Goal: Information Seeking & Learning: Learn about a topic

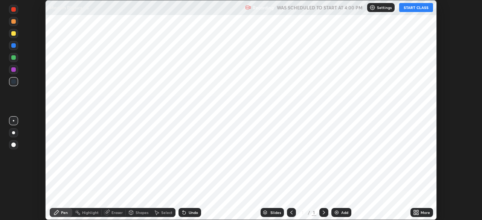
scroll to position [220, 481]
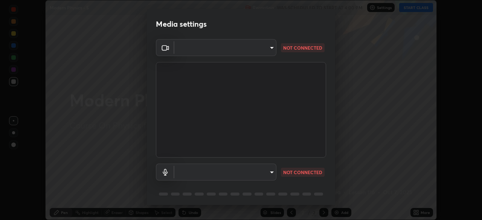
type input "5b0ce39d11be3a435715daab6ad7fa25508616855f5d18a60cdf0faa8df0ce2b"
type input "a79e2c37a3e820974fa073ddb46aa6e630d5ecfd19982edee8f34e1274aecea6"
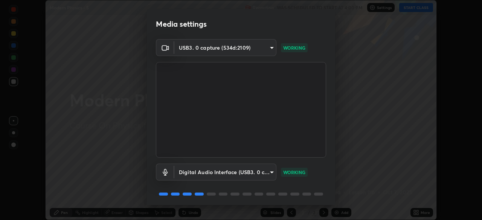
scroll to position [27, 0]
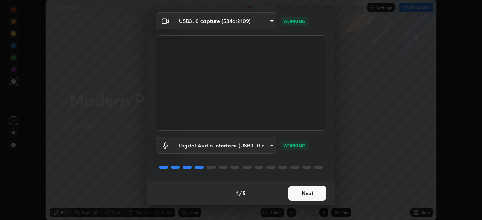
click at [299, 189] on button "Next" at bounding box center [307, 193] width 38 height 15
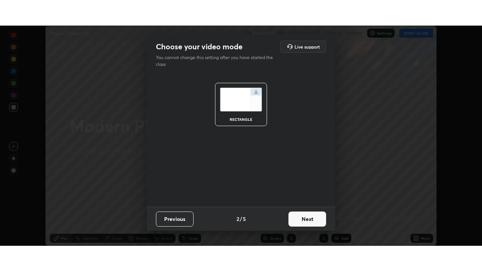
scroll to position [0, 0]
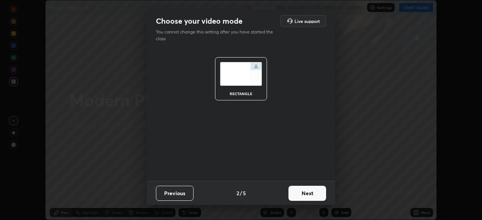
click at [299, 191] on button "Next" at bounding box center [307, 193] width 38 height 15
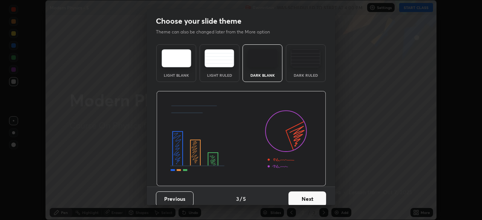
click at [310, 197] on button "Next" at bounding box center [307, 199] width 38 height 15
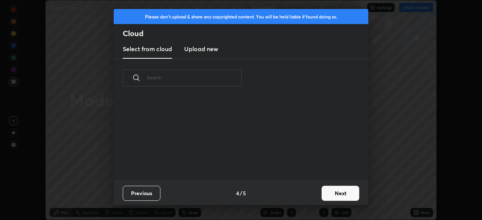
click at [336, 193] on button "Next" at bounding box center [340, 193] width 38 height 15
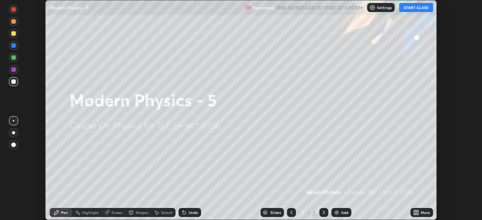
click at [412, 6] on button "START CLASS" at bounding box center [416, 7] width 34 height 9
click at [421, 212] on div "More" at bounding box center [424, 213] width 9 height 4
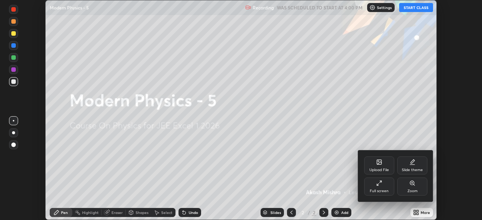
click at [387, 185] on div "Full screen" at bounding box center [379, 187] width 30 height 18
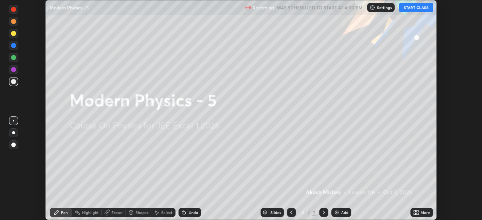
click at [414, 211] on icon at bounding box center [415, 211] width 2 height 2
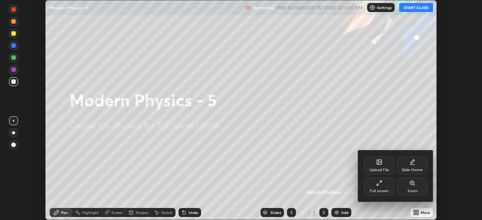
click at [375, 184] on div "Full screen" at bounding box center [379, 187] width 30 height 18
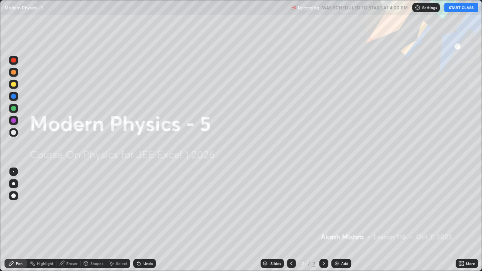
scroll to position [271, 482]
click at [339, 220] on img at bounding box center [336, 263] width 6 height 6
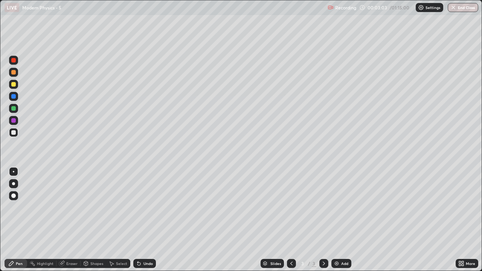
click at [144, 220] on div "Undo" at bounding box center [147, 263] width 9 height 4
click at [147, 220] on div "Undo" at bounding box center [144, 263] width 23 height 9
click at [151, 220] on div "Undo" at bounding box center [147, 263] width 9 height 4
click at [17, 112] on div at bounding box center [13, 108] width 9 height 12
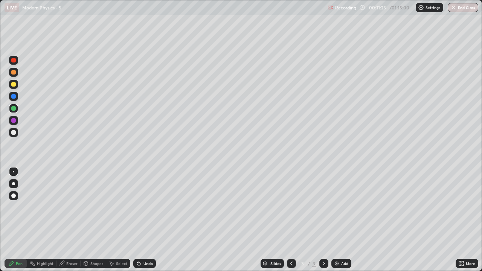
click at [144, 220] on div "Undo" at bounding box center [147, 263] width 9 height 4
click at [143, 220] on div "Undo" at bounding box center [147, 263] width 9 height 4
click at [137, 220] on icon at bounding box center [138, 263] width 3 height 3
click at [138, 220] on icon at bounding box center [138, 263] width 3 height 3
click at [14, 133] on div at bounding box center [13, 132] width 5 height 5
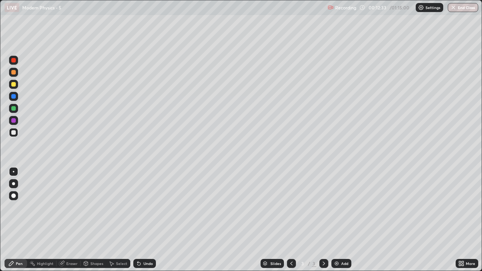
click at [150, 220] on div "Undo" at bounding box center [147, 263] width 9 height 4
click at [144, 220] on div "Undo" at bounding box center [147, 263] width 9 height 4
click at [341, 220] on div "Add" at bounding box center [344, 263] width 7 height 4
click at [17, 130] on div at bounding box center [13, 132] width 9 height 9
click at [144, 220] on div "Undo" at bounding box center [147, 263] width 9 height 4
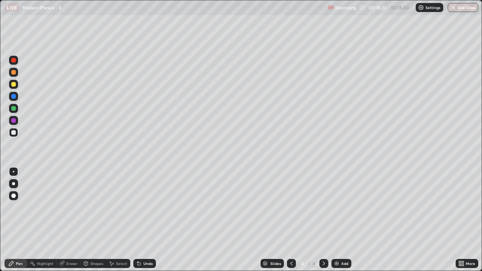
click at [143, 220] on div "Undo" at bounding box center [147, 263] width 9 height 4
click at [140, 220] on icon at bounding box center [139, 263] width 6 height 6
click at [16, 85] on div at bounding box center [13, 84] width 9 height 9
click at [14, 108] on div at bounding box center [13, 108] width 5 height 5
click at [140, 220] on icon at bounding box center [139, 263] width 6 height 6
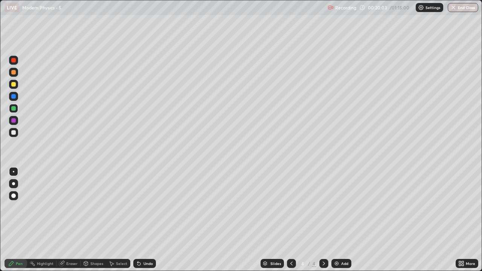
click at [143, 220] on div "Undo" at bounding box center [144, 263] width 23 height 9
click at [143, 220] on div "Undo" at bounding box center [147, 263] width 9 height 4
click at [145, 220] on div "Undo" at bounding box center [147, 263] width 9 height 4
click at [14, 60] on div at bounding box center [13, 60] width 5 height 5
click at [14, 133] on div at bounding box center [13, 132] width 5 height 5
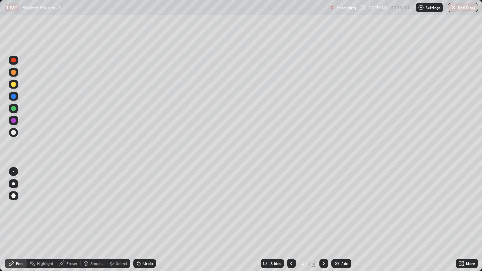
click at [13, 73] on div at bounding box center [13, 72] width 5 height 5
click at [14, 132] on div at bounding box center [13, 132] width 5 height 5
click at [142, 220] on div "Undo" at bounding box center [144, 263] width 23 height 9
click at [141, 220] on div "Undo" at bounding box center [144, 263] width 23 height 9
click at [143, 220] on div "Undo" at bounding box center [147, 263] width 9 height 4
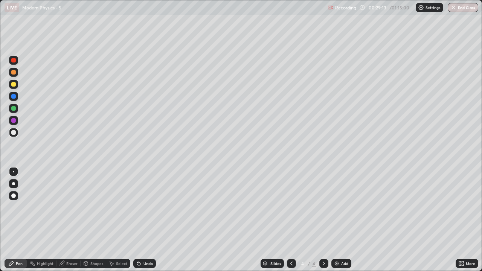
click at [146, 220] on div "Undo" at bounding box center [147, 263] width 9 height 4
click at [15, 84] on div at bounding box center [13, 84] width 5 height 5
click at [145, 220] on div "Undo" at bounding box center [147, 263] width 9 height 4
click at [143, 220] on div "Undo" at bounding box center [147, 263] width 9 height 4
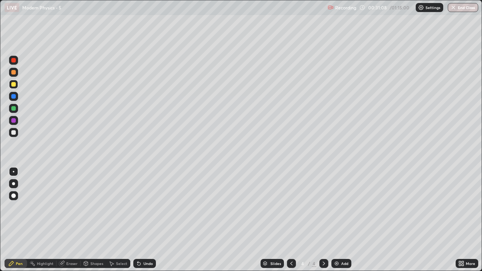
click at [141, 220] on div "Undo" at bounding box center [144, 263] width 23 height 9
click at [146, 220] on div "Undo" at bounding box center [147, 263] width 9 height 4
click at [145, 220] on div "Undo" at bounding box center [147, 263] width 9 height 4
click at [65, 220] on div "Eraser" at bounding box center [68, 263] width 24 height 9
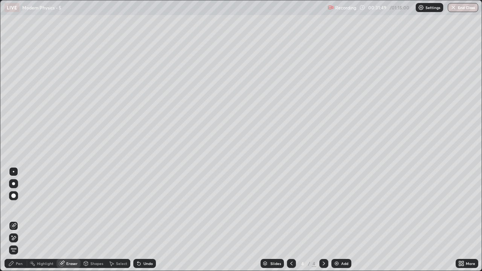
click at [17, 220] on div "Pen" at bounding box center [16, 263] width 23 height 9
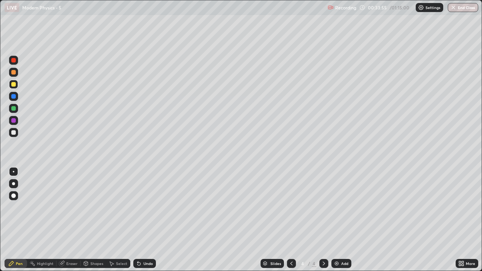
click at [342, 220] on div "Add" at bounding box center [344, 263] width 7 height 4
click at [15, 132] on div at bounding box center [13, 132] width 5 height 5
click at [143, 220] on div "Undo" at bounding box center [147, 263] width 9 height 4
click at [148, 220] on div "Undo" at bounding box center [147, 263] width 9 height 4
click at [144, 220] on div "Undo" at bounding box center [144, 263] width 23 height 9
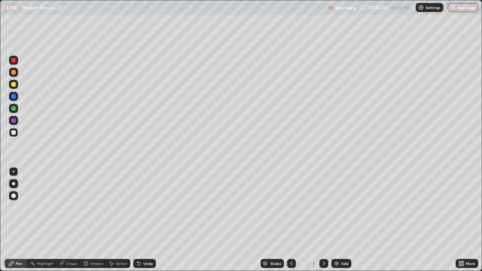
click at [145, 220] on div "Undo" at bounding box center [147, 263] width 9 height 4
click at [16, 76] on div at bounding box center [13, 72] width 9 height 9
click at [16, 109] on div at bounding box center [13, 108] width 9 height 9
click at [15, 134] on div at bounding box center [13, 132] width 5 height 5
click at [144, 220] on div "Undo" at bounding box center [147, 263] width 9 height 4
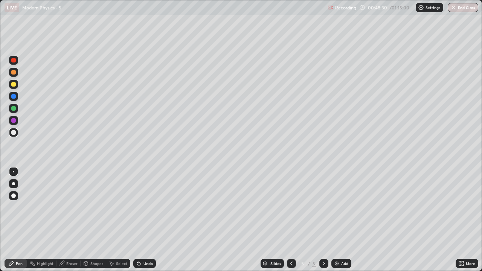
click at [339, 220] on div "Add" at bounding box center [341, 263] width 20 height 9
click at [17, 85] on div at bounding box center [13, 84] width 9 height 9
click at [144, 220] on div "Undo" at bounding box center [147, 263] width 9 height 4
click at [143, 220] on div "Undo" at bounding box center [147, 263] width 9 height 4
click at [146, 220] on div "Undo" at bounding box center [147, 263] width 9 height 4
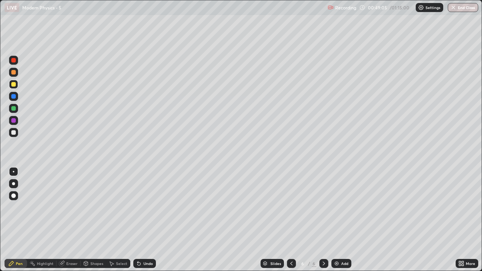
click at [143, 220] on div "Undo" at bounding box center [147, 263] width 9 height 4
click at [17, 133] on div at bounding box center [13, 132] width 9 height 9
click at [141, 220] on div "Undo" at bounding box center [144, 263] width 23 height 9
click at [142, 220] on div "Undo" at bounding box center [144, 263] width 23 height 9
click at [141, 220] on div "Undo" at bounding box center [144, 263] width 23 height 9
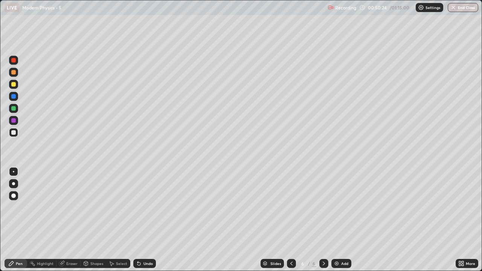
click at [142, 220] on div "Undo" at bounding box center [144, 263] width 23 height 9
click at [144, 220] on div "Undo" at bounding box center [144, 263] width 23 height 9
click at [16, 85] on div at bounding box center [13, 84] width 9 height 9
click at [143, 220] on div "Undo" at bounding box center [147, 263] width 9 height 4
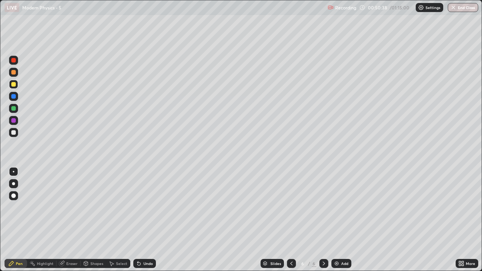
click at [14, 58] on div at bounding box center [13, 60] width 5 height 5
click at [15, 110] on div at bounding box center [13, 108] width 9 height 9
click at [14, 132] on div at bounding box center [13, 132] width 5 height 5
click at [15, 109] on div at bounding box center [13, 108] width 5 height 5
click at [144, 220] on div "Undo" at bounding box center [147, 263] width 9 height 4
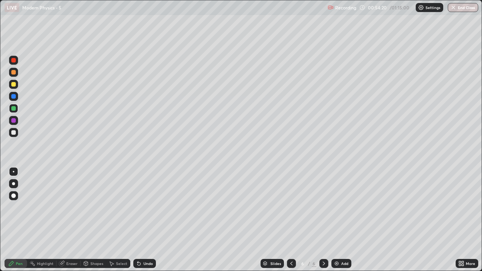
click at [14, 136] on div at bounding box center [13, 132] width 9 height 9
click at [146, 220] on div "Undo" at bounding box center [147, 263] width 9 height 4
click at [138, 220] on icon at bounding box center [139, 263] width 6 height 6
click at [340, 220] on div "Add" at bounding box center [341, 263] width 20 height 9
click at [15, 86] on div at bounding box center [13, 84] width 9 height 9
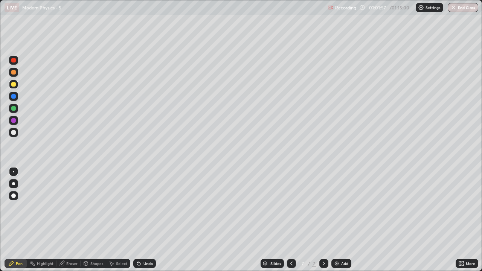
click at [16, 108] on div at bounding box center [13, 108] width 9 height 9
click at [15, 132] on div at bounding box center [13, 132] width 5 height 5
click at [14, 109] on div at bounding box center [13, 108] width 5 height 5
click at [14, 85] on div at bounding box center [13, 84] width 5 height 5
click at [14, 133] on div at bounding box center [13, 132] width 5 height 5
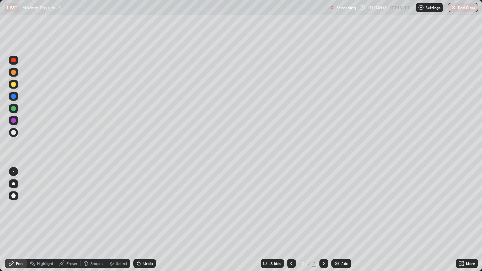
click at [147, 220] on div "Undo" at bounding box center [147, 263] width 9 height 4
click at [145, 220] on div "Undo" at bounding box center [144, 263] width 23 height 9
click at [143, 220] on div "Undo" at bounding box center [144, 263] width 23 height 9
click at [144, 220] on div "Undo" at bounding box center [144, 263] width 23 height 9
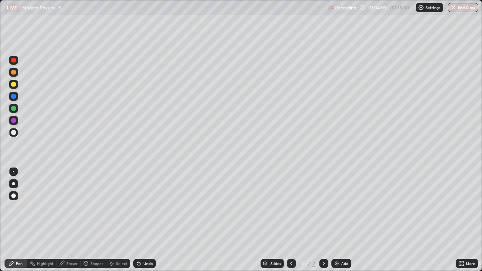
click at [144, 220] on div "Undo" at bounding box center [144, 263] width 23 height 9
click at [15, 109] on div at bounding box center [13, 108] width 5 height 5
click at [289, 220] on icon at bounding box center [291, 263] width 6 height 6
click at [322, 220] on icon at bounding box center [324, 263] width 6 height 6
click at [13, 134] on div at bounding box center [13, 132] width 5 height 5
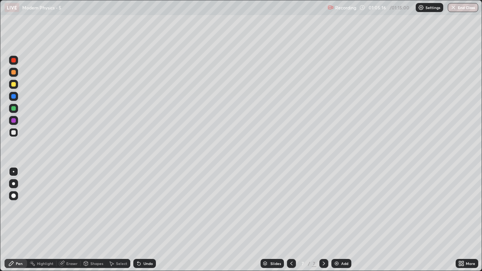
click at [146, 220] on div "Undo" at bounding box center [147, 263] width 9 height 4
click at [455, 8] on img "button" at bounding box center [453, 8] width 6 height 6
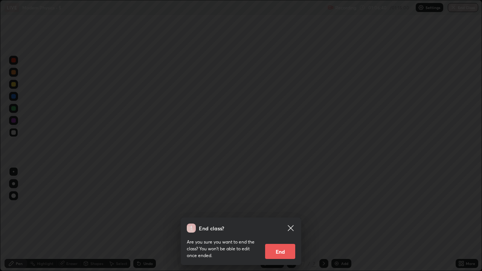
click at [284, 220] on button "End" at bounding box center [280, 251] width 30 height 15
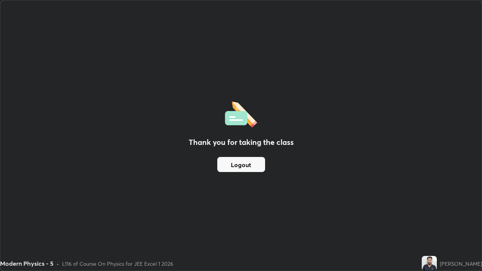
click at [229, 160] on button "Logout" at bounding box center [241, 164] width 48 height 15
